Goal: Task Accomplishment & Management: Complete application form

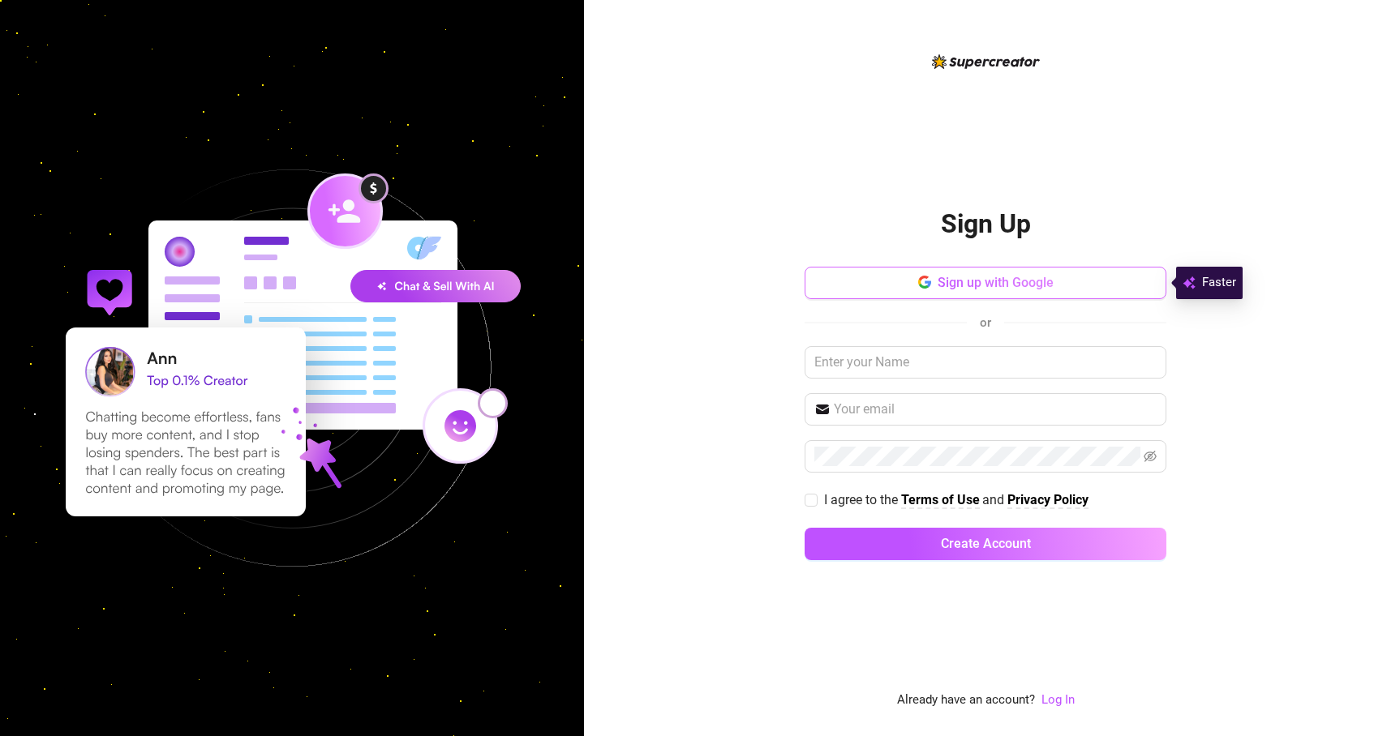
click at [1009, 277] on span "Sign up with Google" at bounding box center [996, 282] width 116 height 15
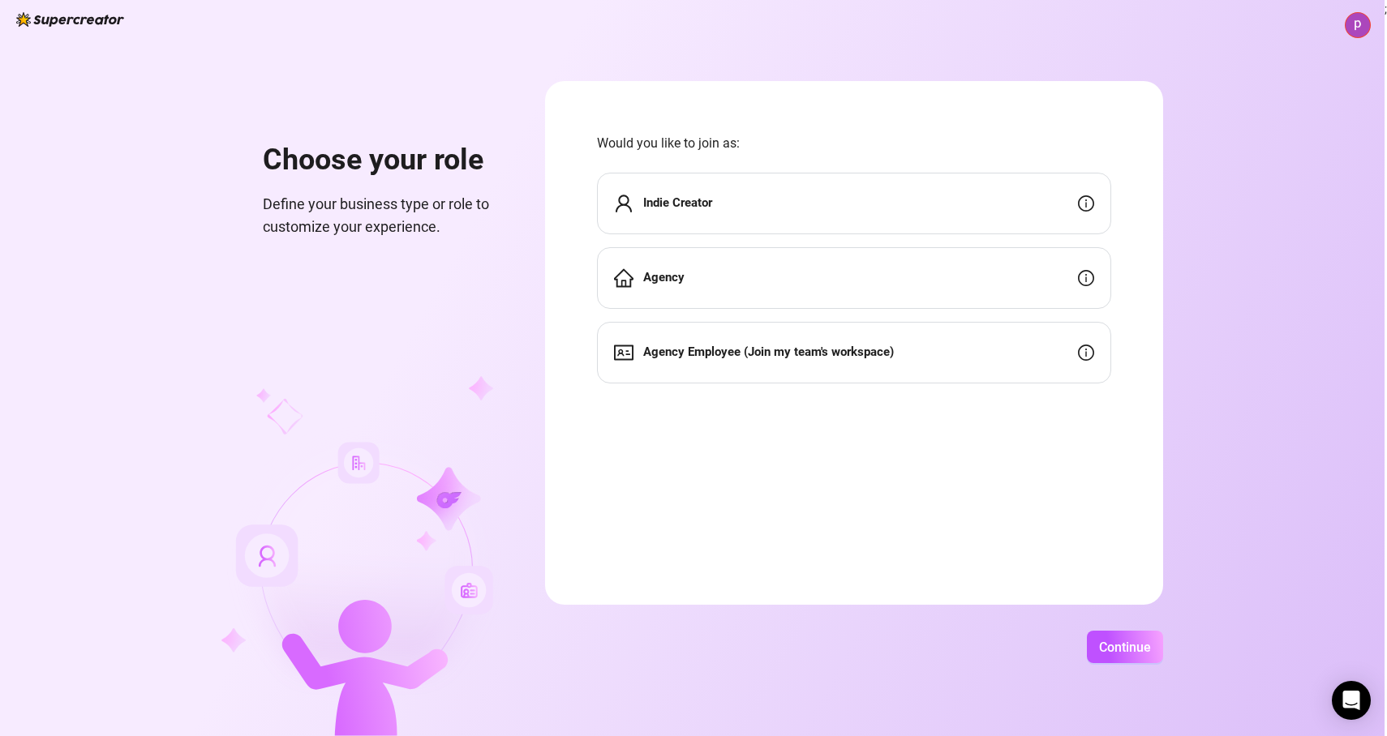
click at [678, 283] on strong "Agency" at bounding box center [663, 277] width 41 height 15
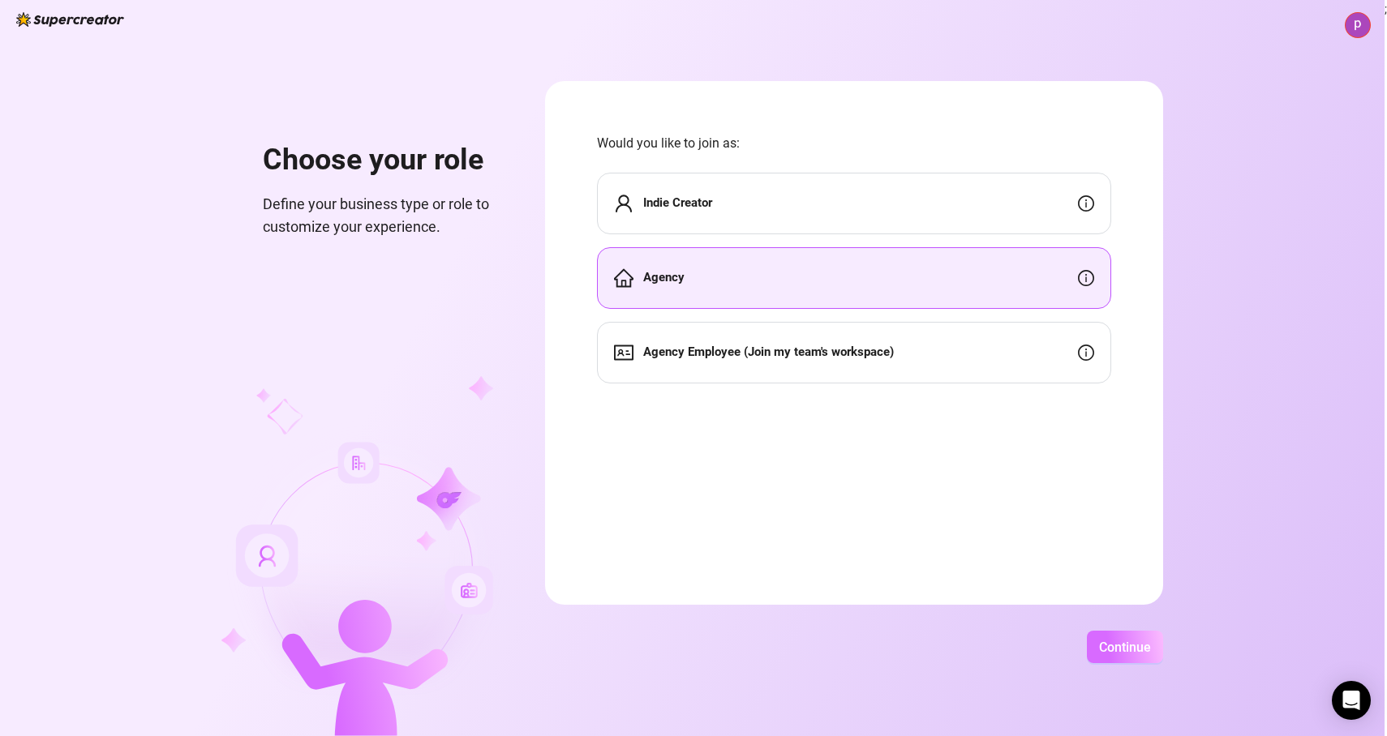
click at [1120, 634] on button "Continue" at bounding box center [1125, 647] width 76 height 32
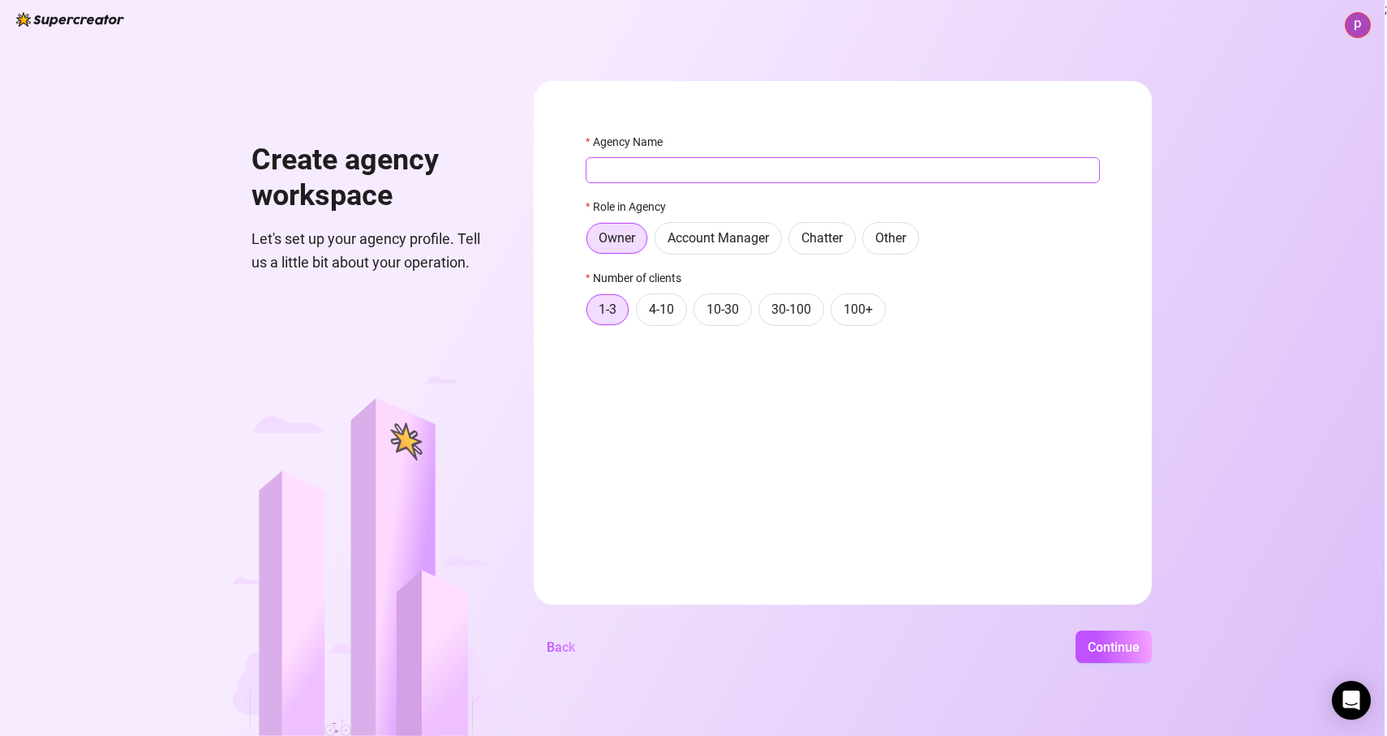
click at [675, 179] on input "Agency Name" at bounding box center [843, 170] width 514 height 26
type input "Leona's Agency"
click at [658, 316] on span "4-10" at bounding box center [661, 309] width 25 height 15
click at [641, 314] on input "4-10" at bounding box center [641, 314] width 0 height 0
click at [1108, 645] on span "Continue" at bounding box center [1114, 647] width 52 height 15
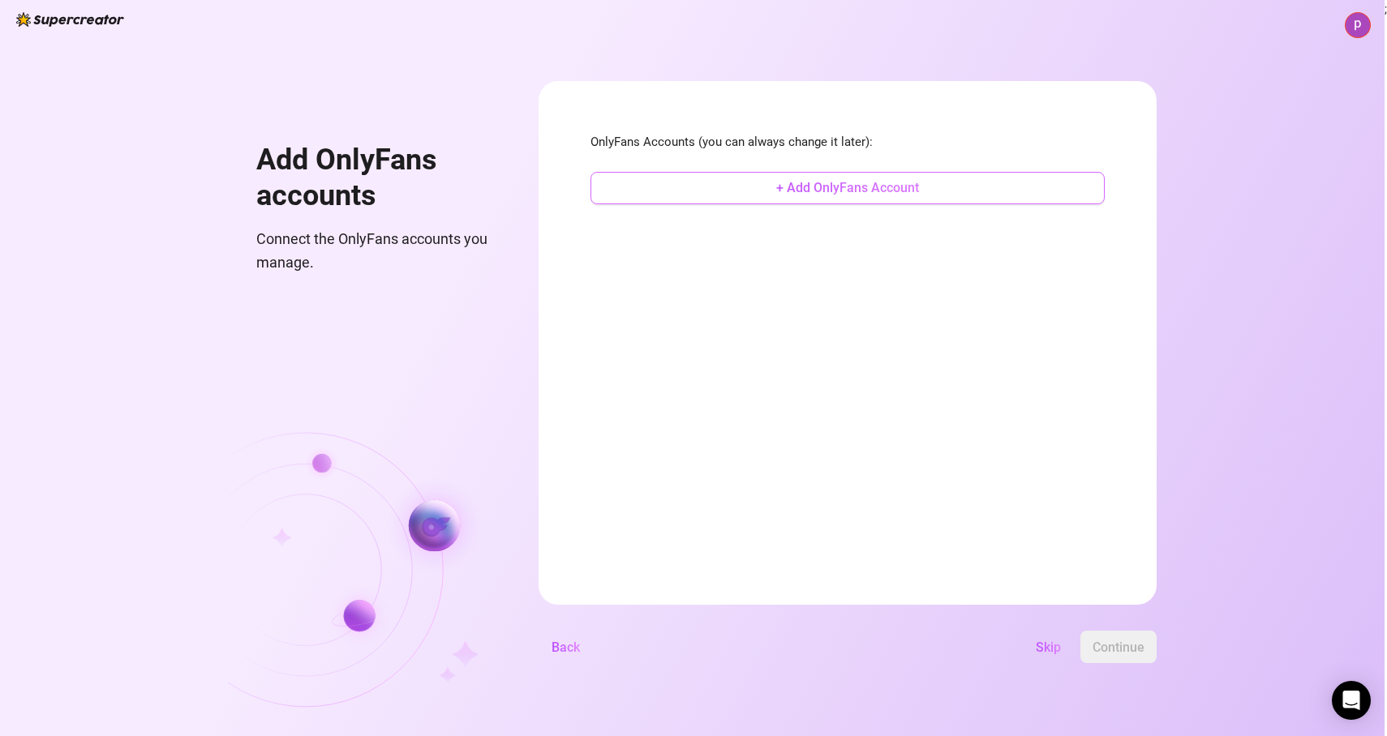
click at [827, 186] on span "+ Add OnlyFans Account" at bounding box center [847, 187] width 143 height 15
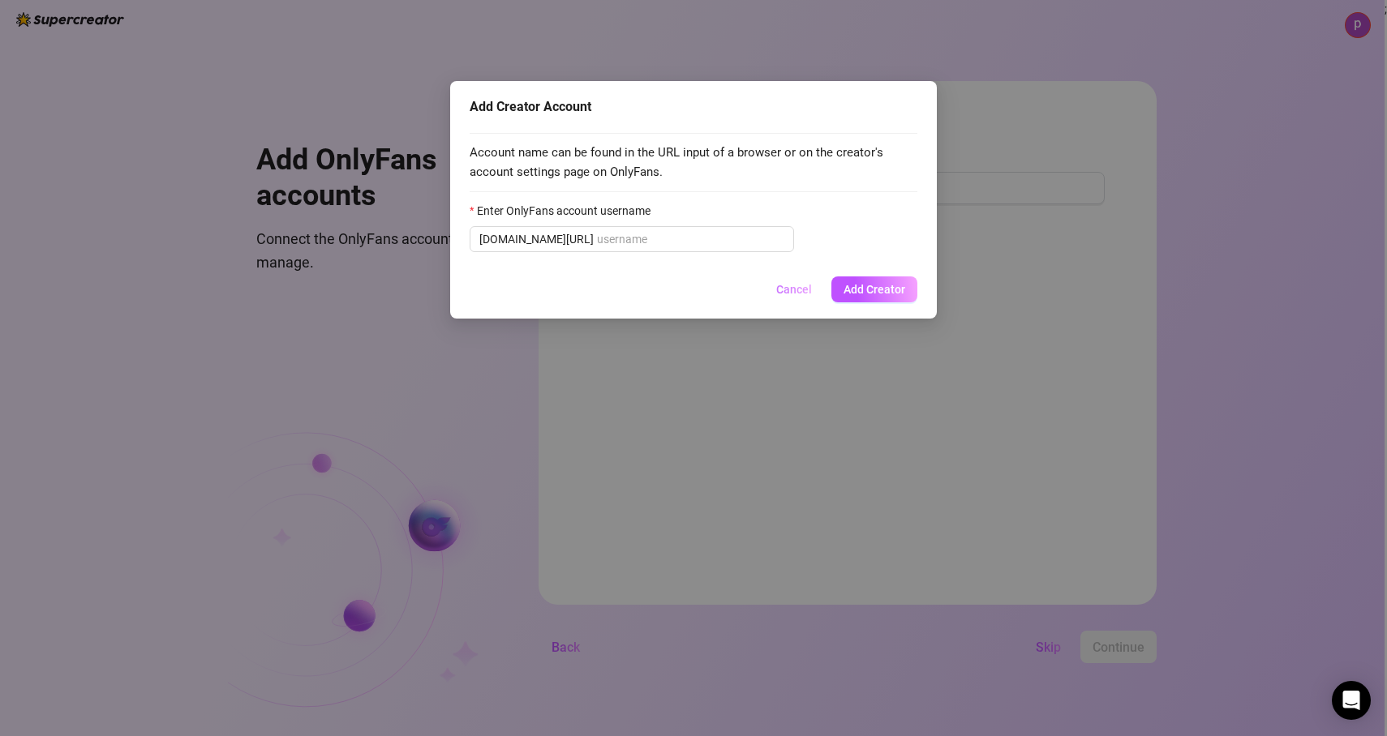
click at [789, 292] on span "Cancel" at bounding box center [794, 289] width 36 height 13
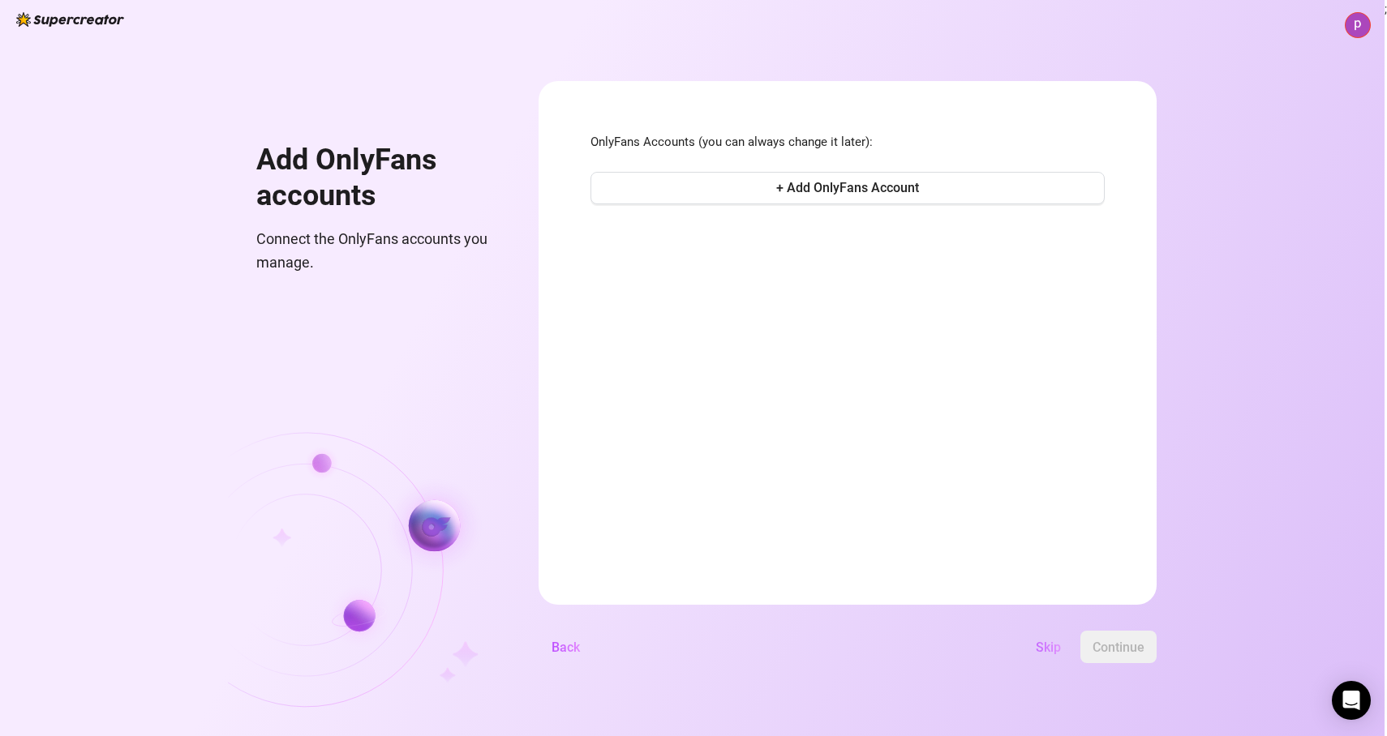
click at [1045, 640] on span "Skip" at bounding box center [1048, 647] width 25 height 15
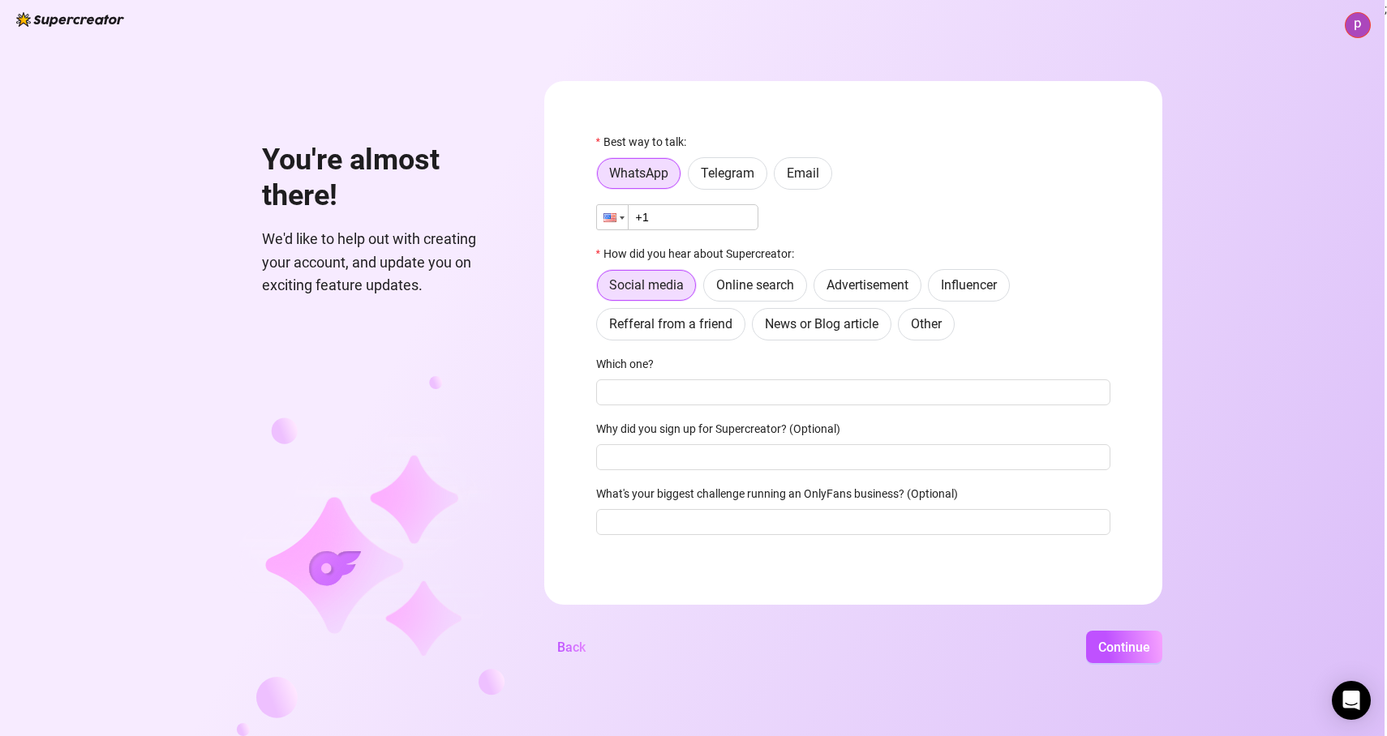
click at [607, 217] on div at bounding box center [609, 217] width 13 height 9
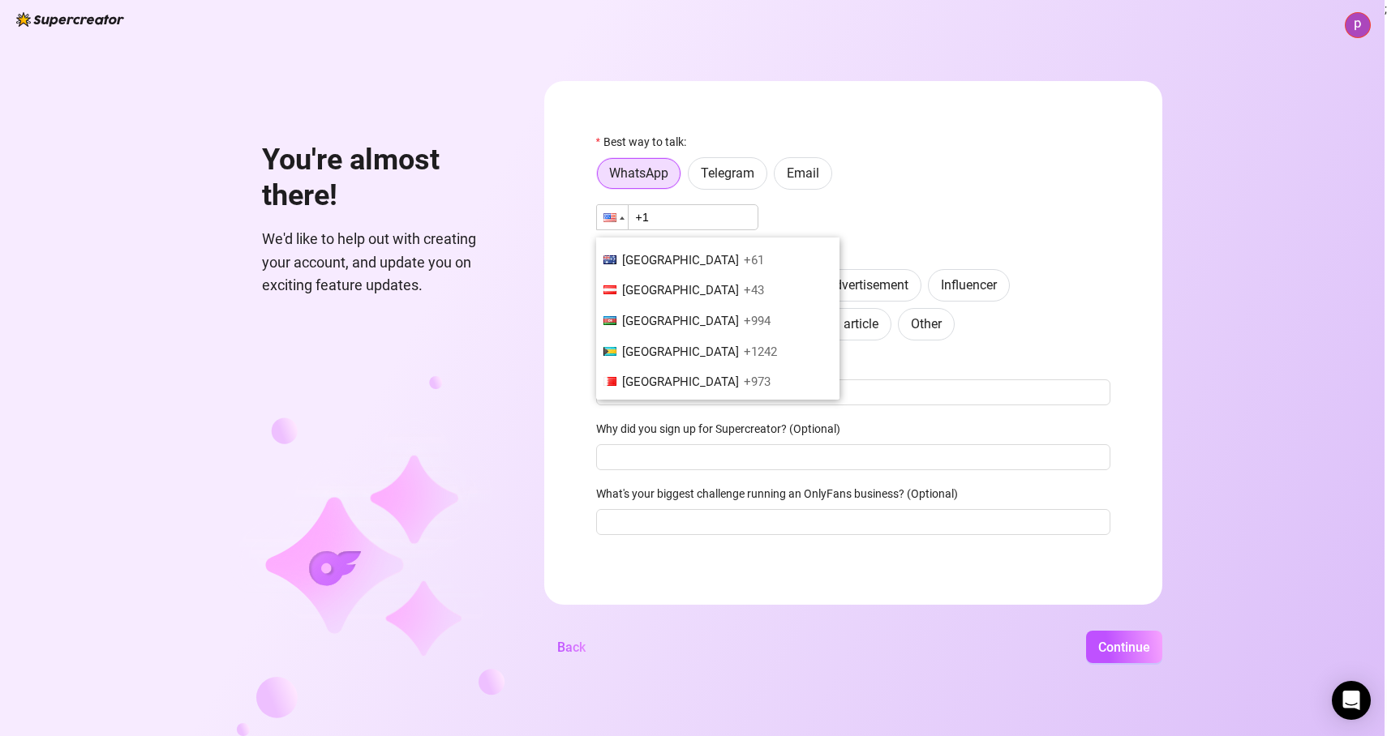
scroll to position [431, 0]
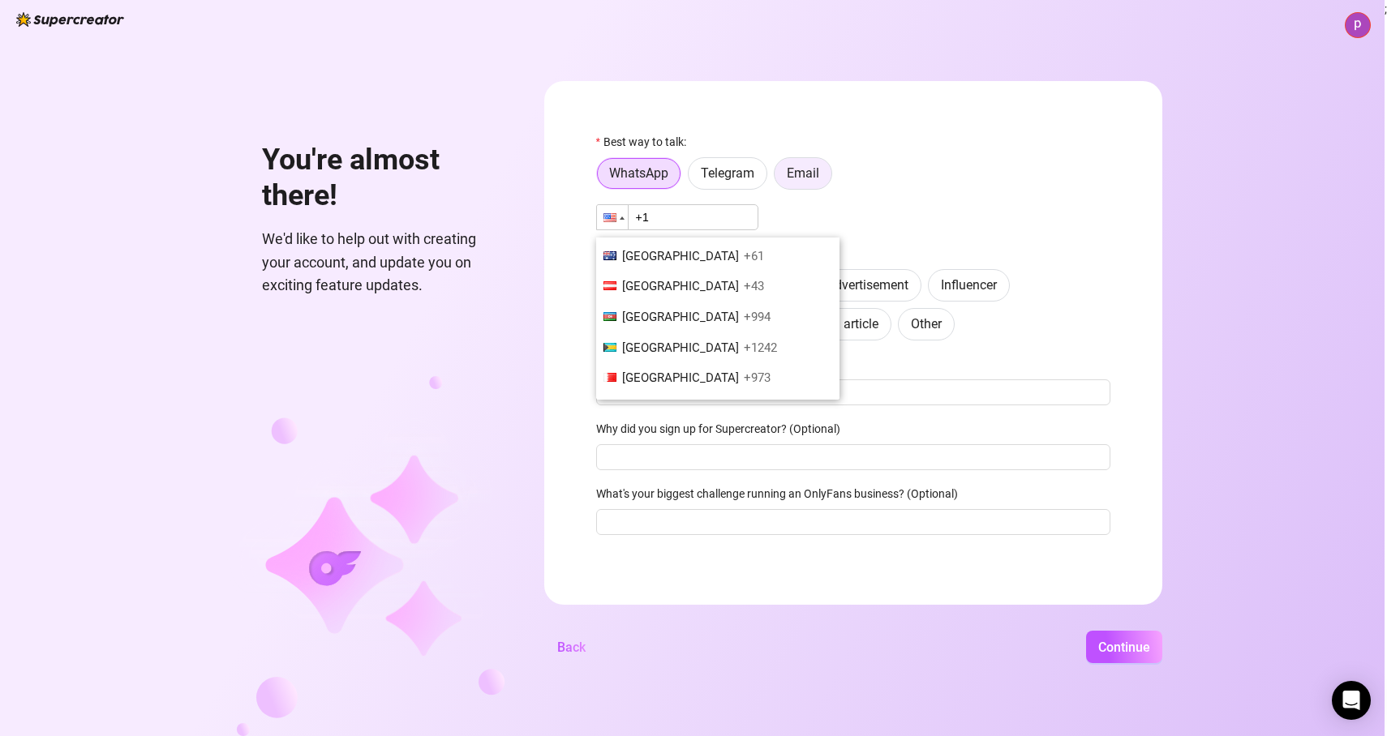
click at [797, 174] on span "Email" at bounding box center [803, 172] width 32 height 15
click at [779, 178] on input "Email" at bounding box center [779, 178] width 0 height 0
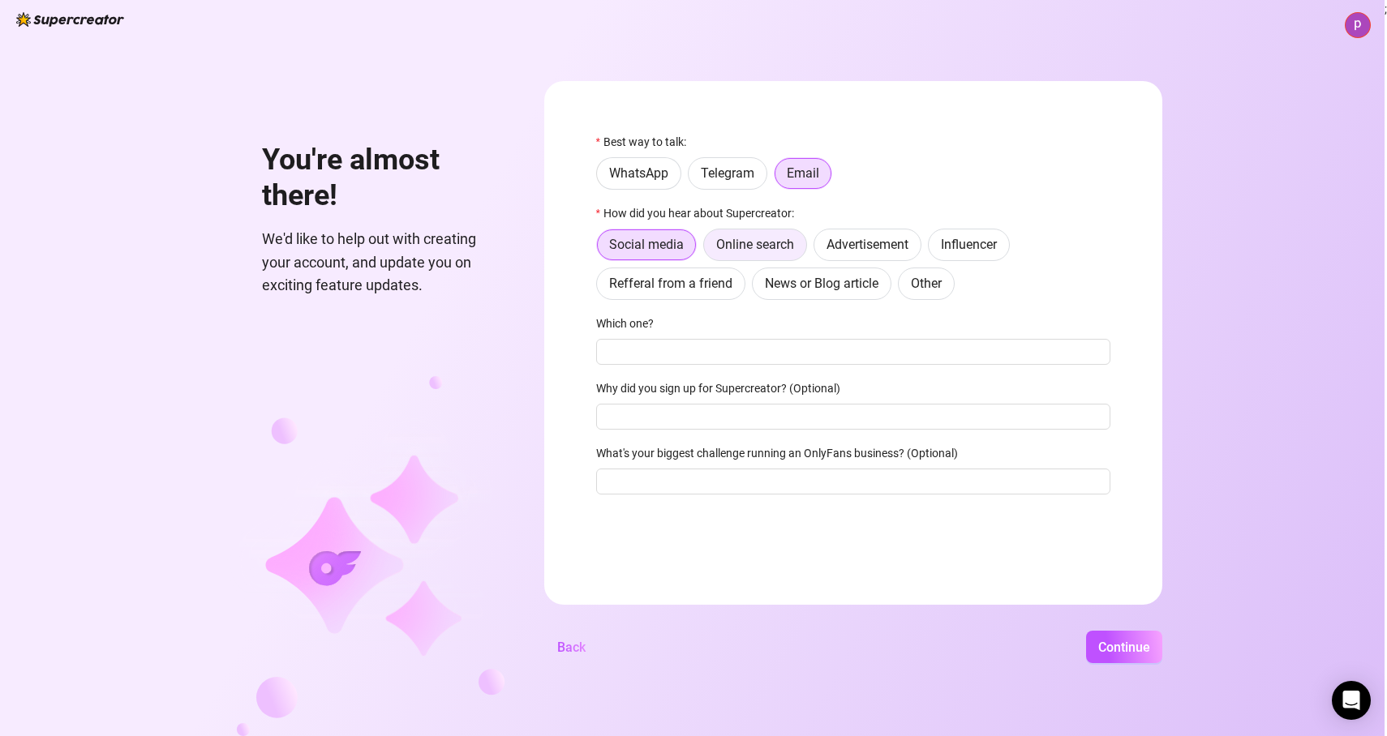
click at [775, 252] on span "Online search" at bounding box center [755, 244] width 78 height 15
click at [708, 249] on input "Online search" at bounding box center [708, 249] width 0 height 0
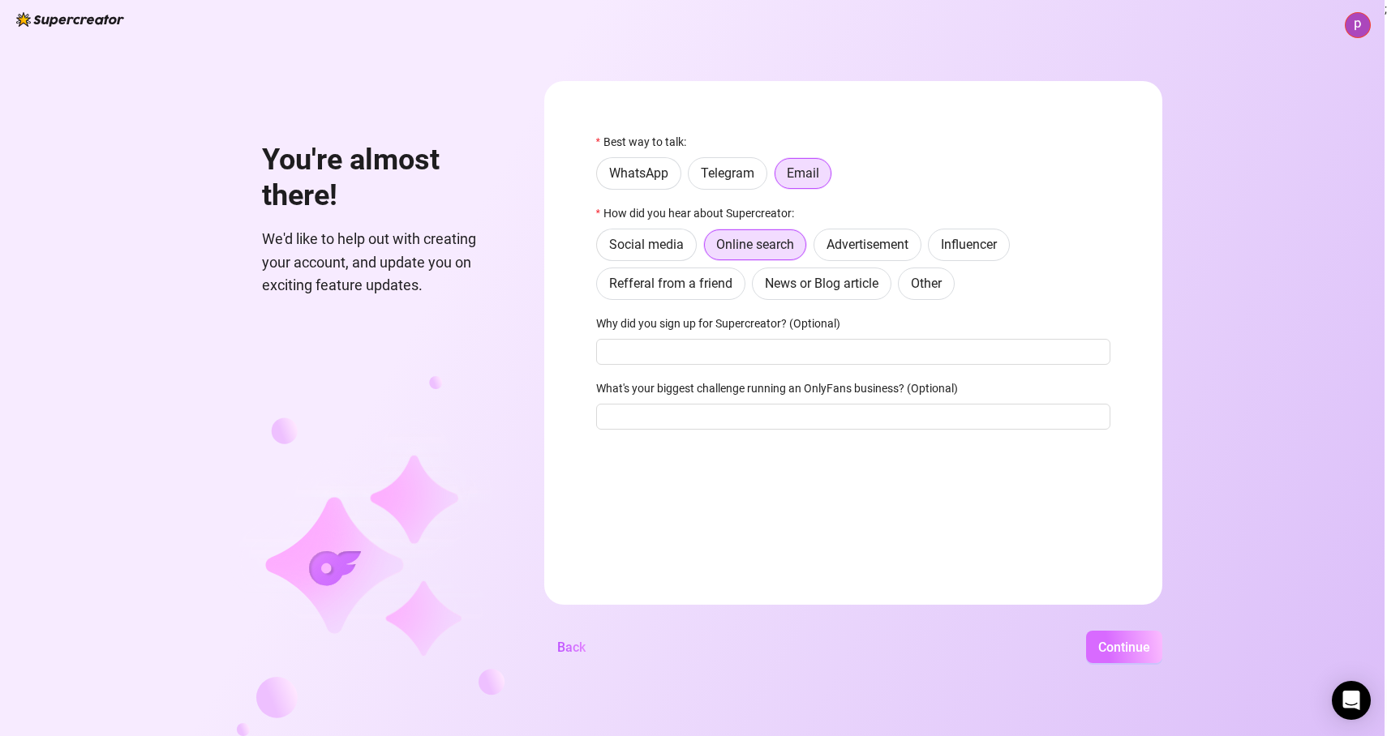
click at [1110, 646] on span "Continue" at bounding box center [1124, 647] width 52 height 15
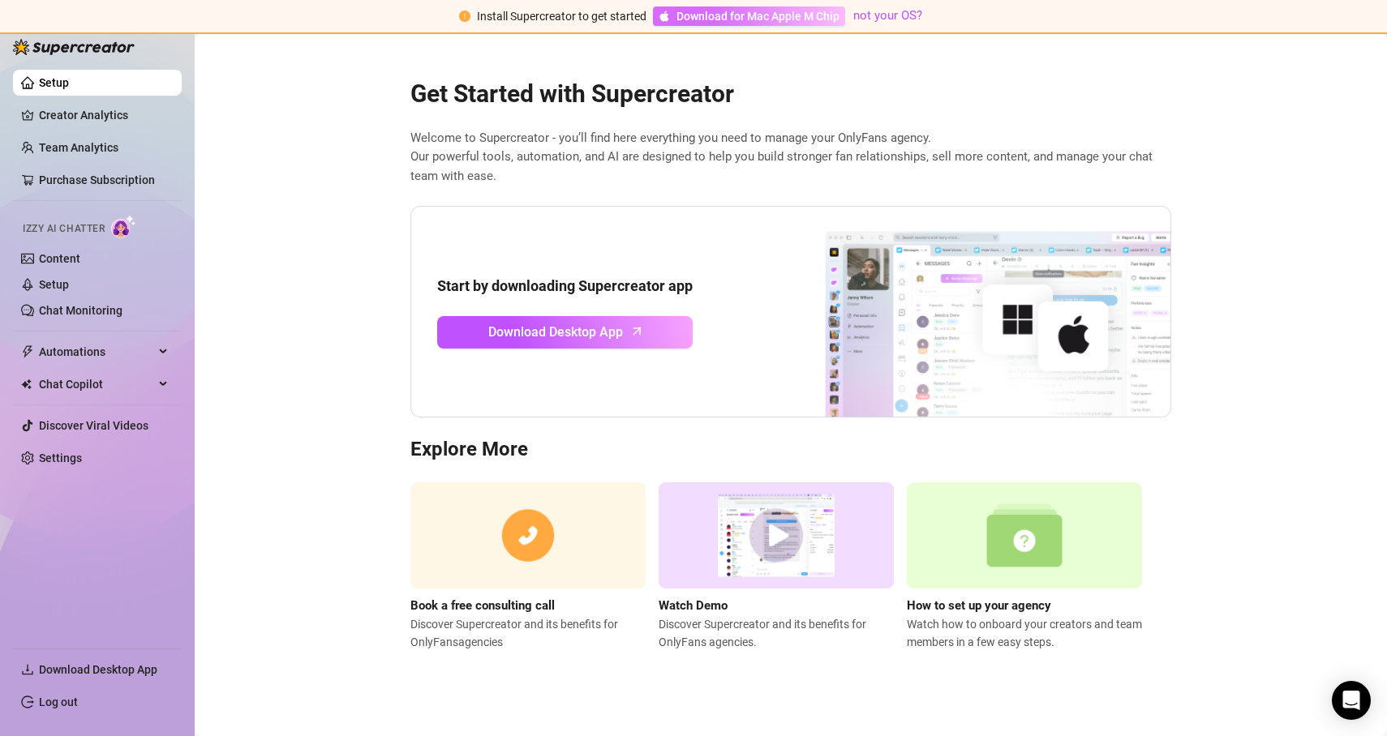
click at [700, 11] on span "Download for Mac Apple M Chip" at bounding box center [757, 16] width 163 height 18
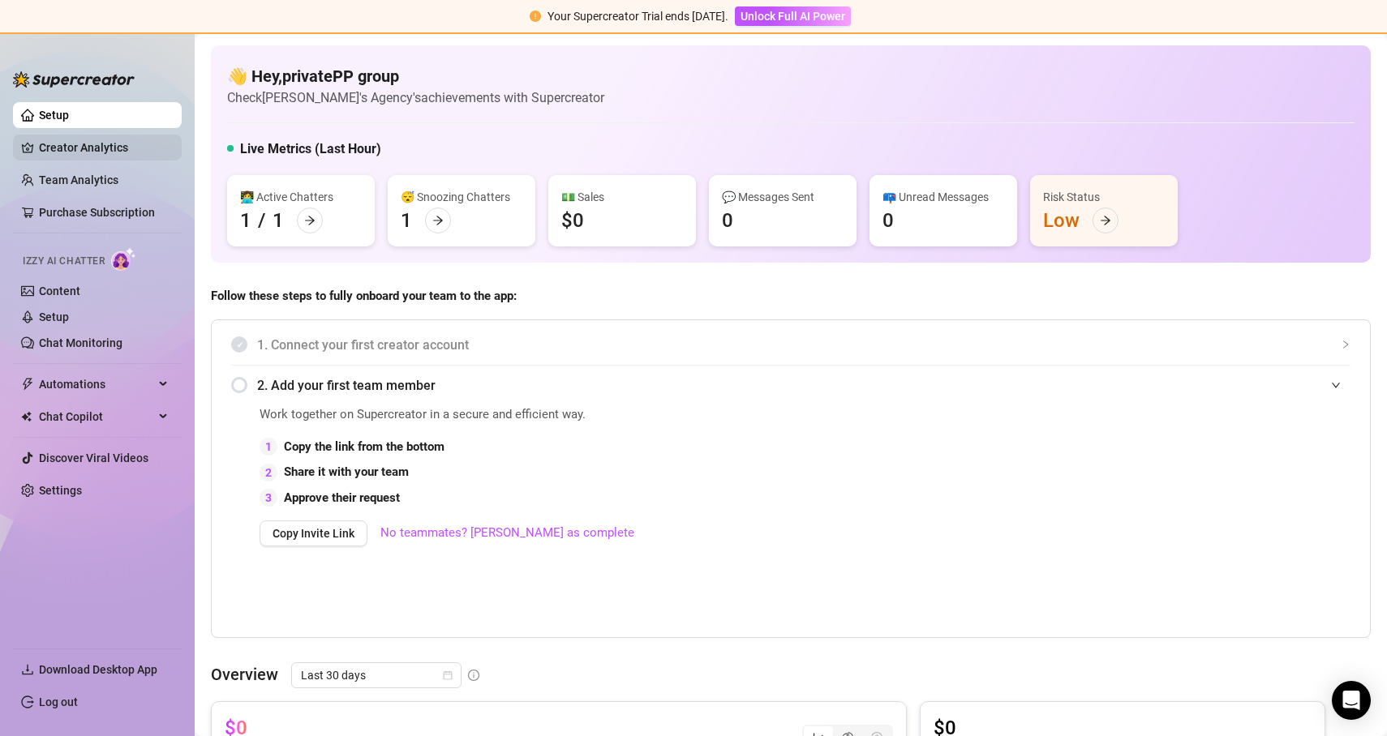
click at [112, 149] on link "Creator Analytics" at bounding box center [104, 148] width 130 height 26
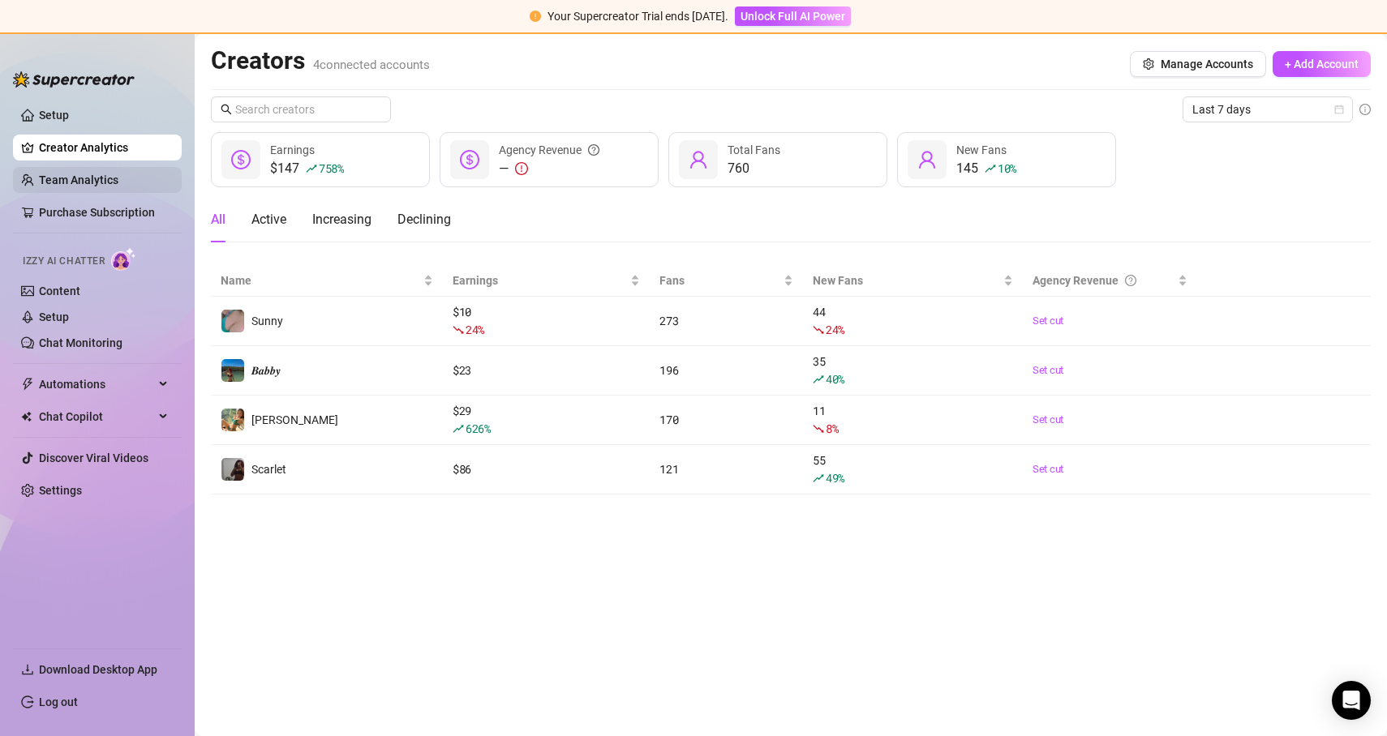
click at [97, 178] on link "Team Analytics" at bounding box center [78, 180] width 79 height 13
